Goal: Information Seeking & Learning: Learn about a topic

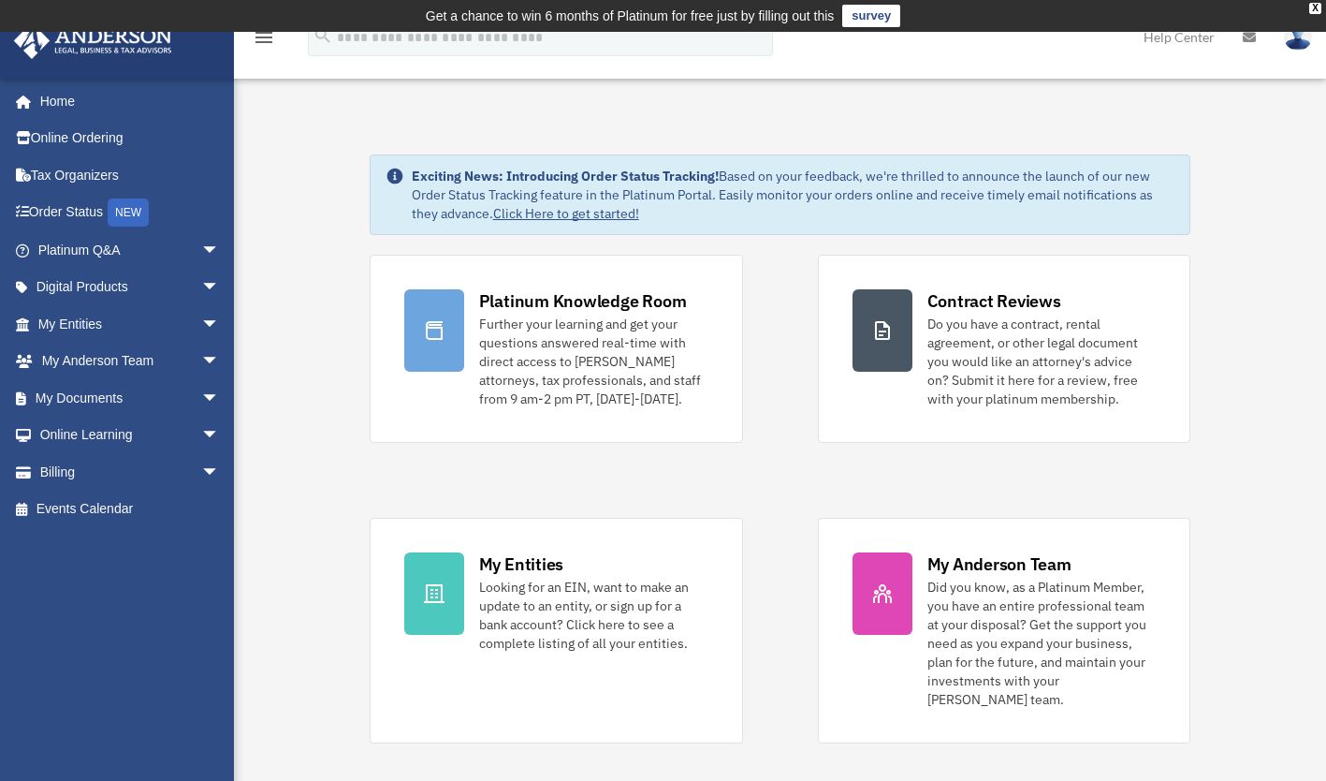
click at [123, 285] on link "Digital Products arrow_drop_down" at bounding box center [130, 287] width 235 height 37
click at [201, 290] on span "arrow_drop_down" at bounding box center [219, 288] width 37 height 38
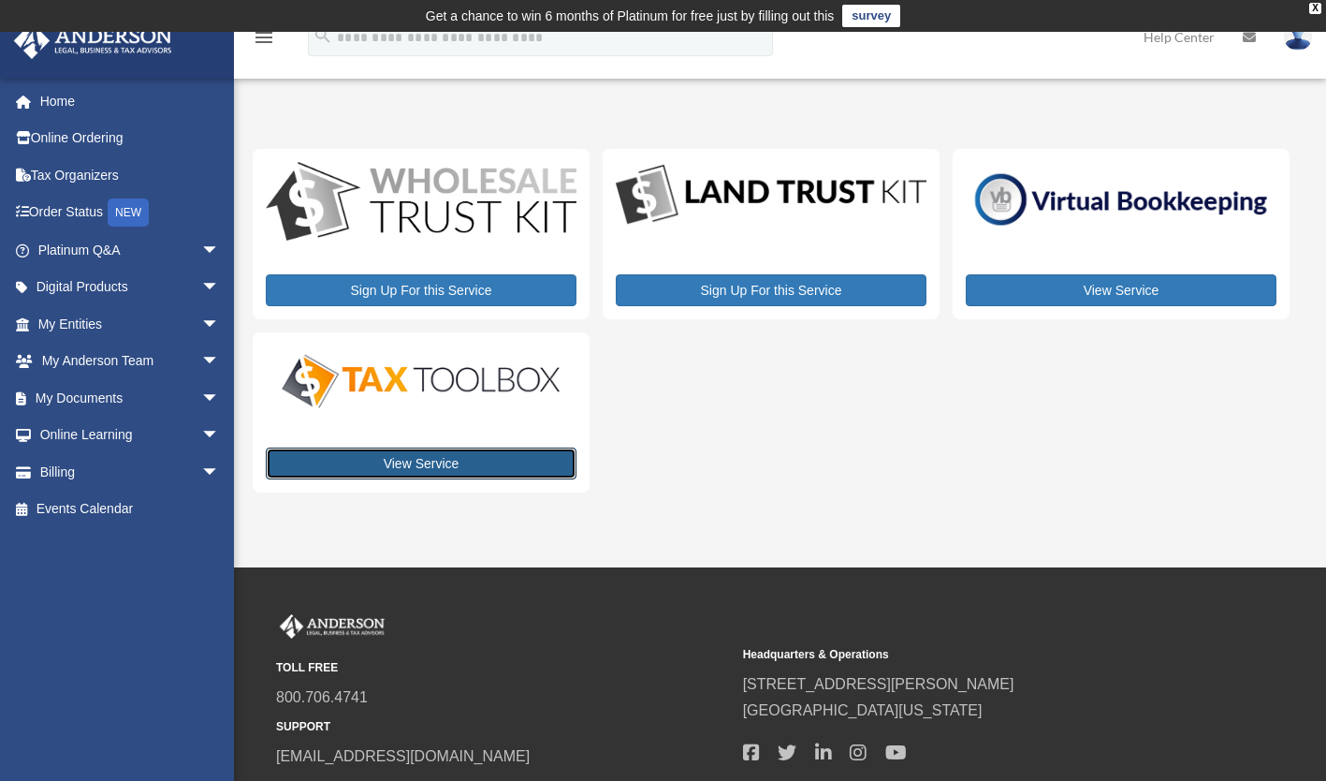
click at [396, 461] on link "View Service" at bounding box center [421, 463] width 311 height 32
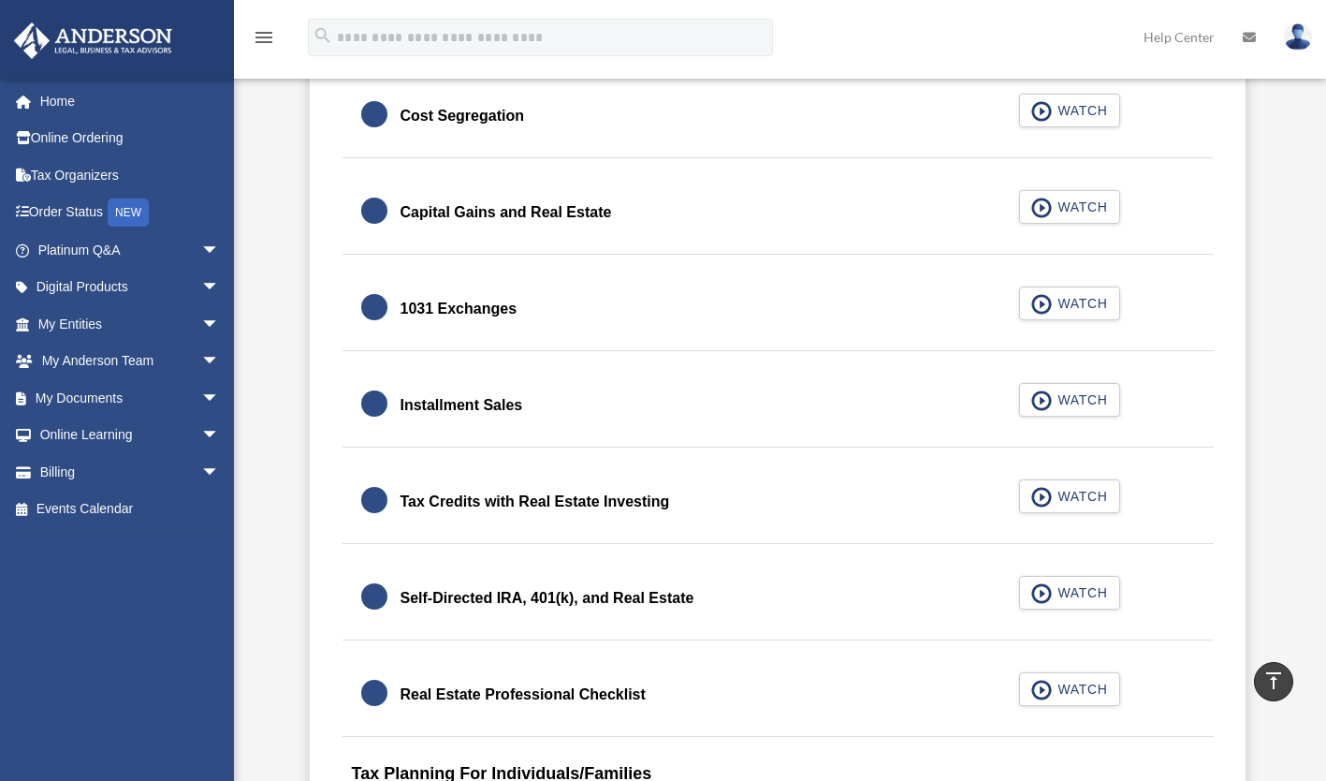
scroll to position [2117, 0]
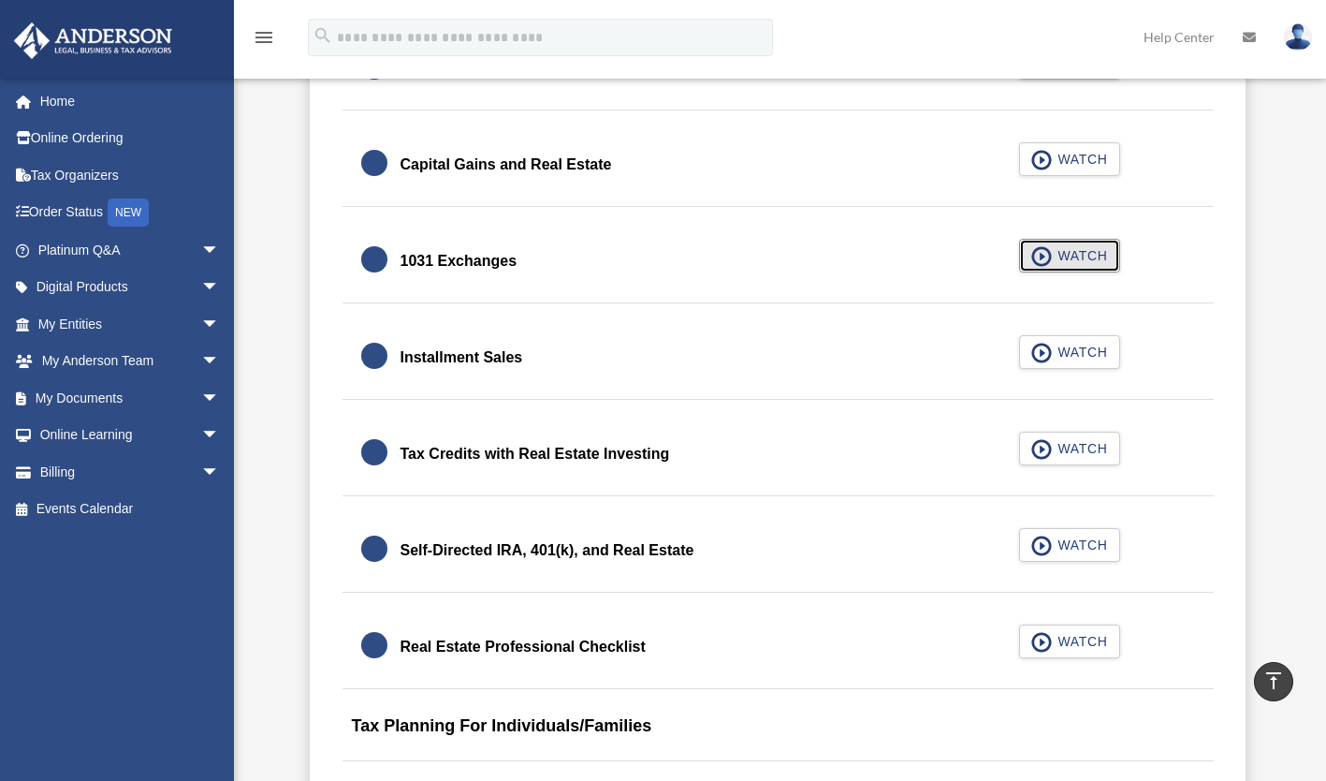
click at [1064, 261] on span "WATCH" at bounding box center [1079, 255] width 55 height 19
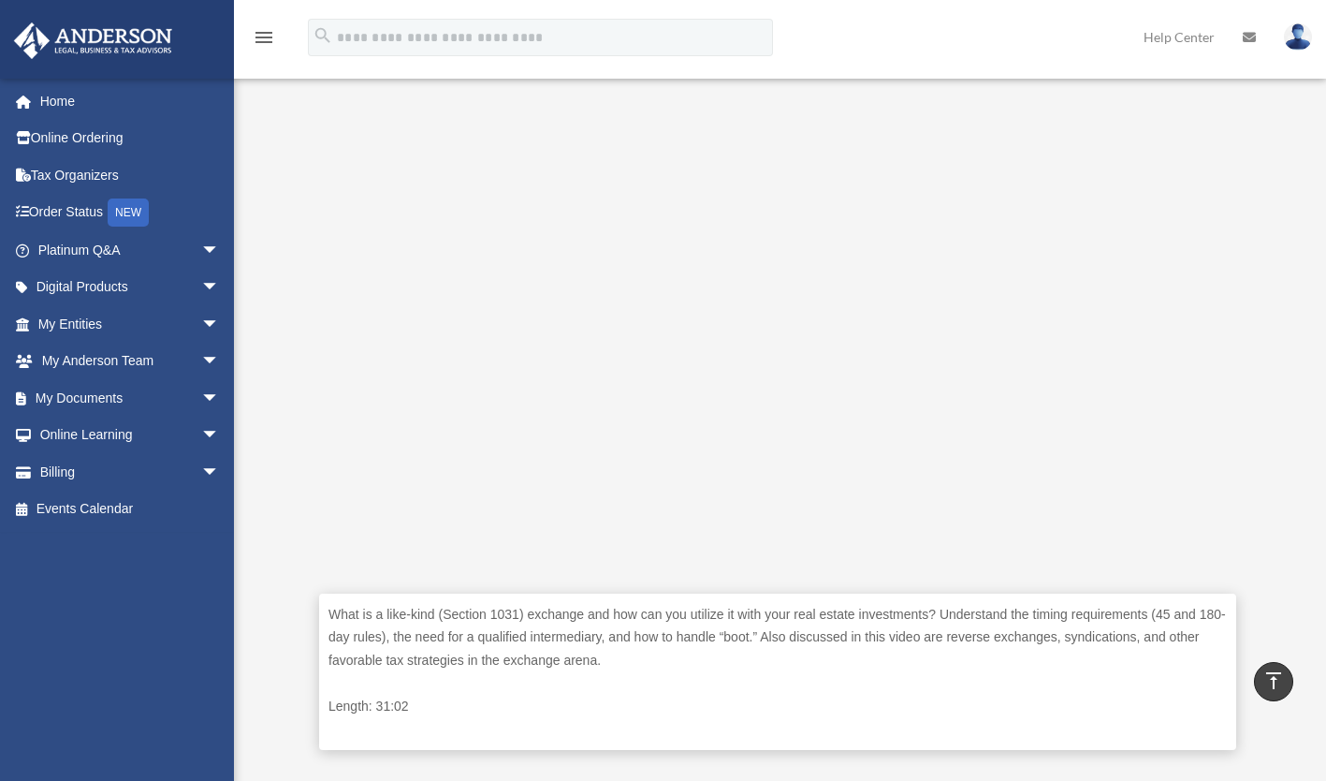
scroll to position [462, 0]
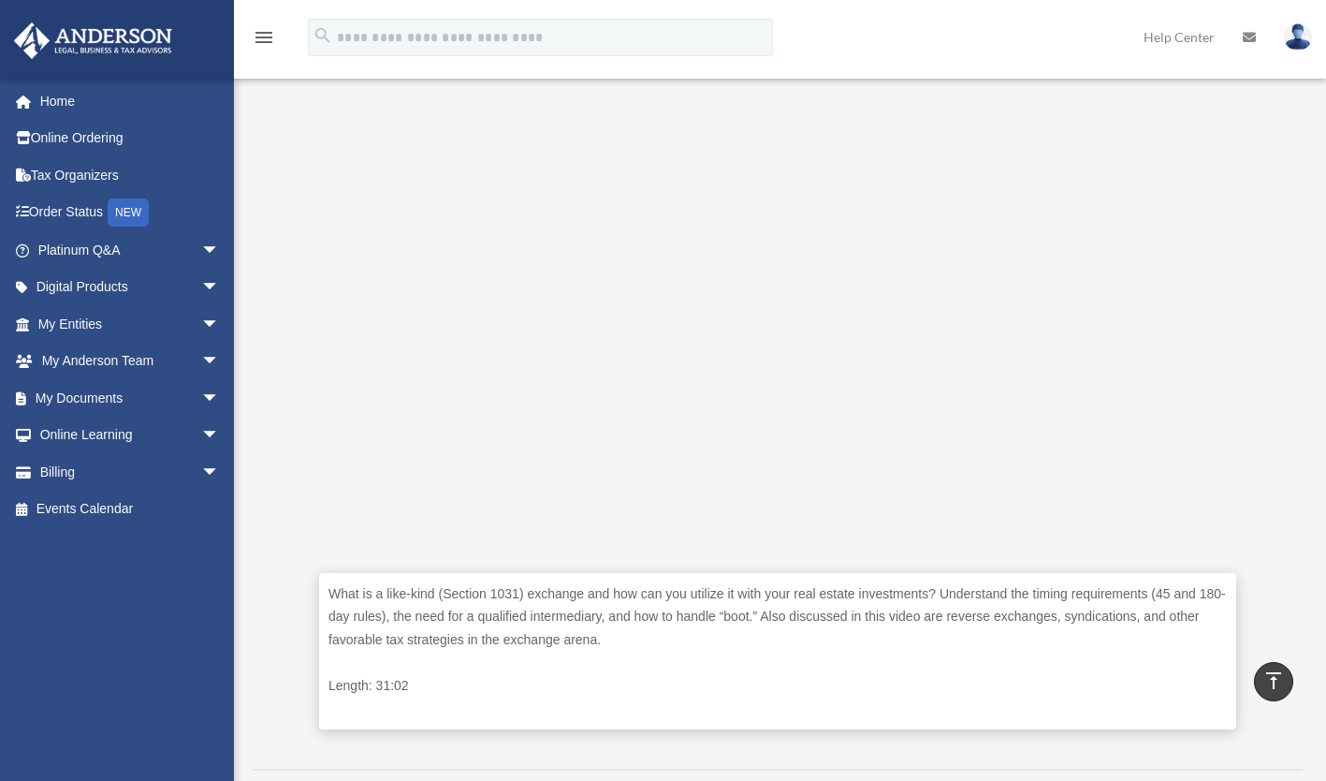
click at [1270, 265] on div "What is a like-kind (Section 1031) exchange and how can you utilize it with you…" at bounding box center [778, 389] width 1050 height 734
